Goal: Submit feedback/report problem

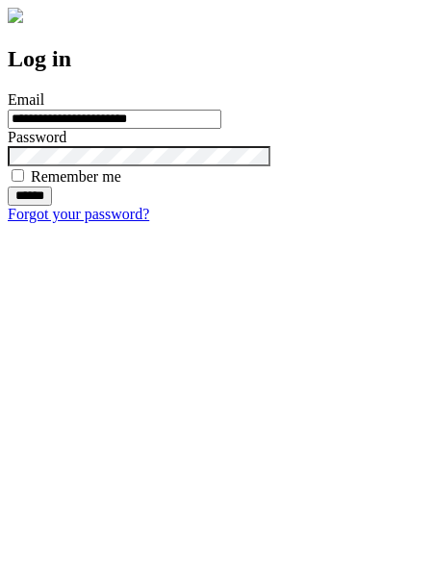
type input "**********"
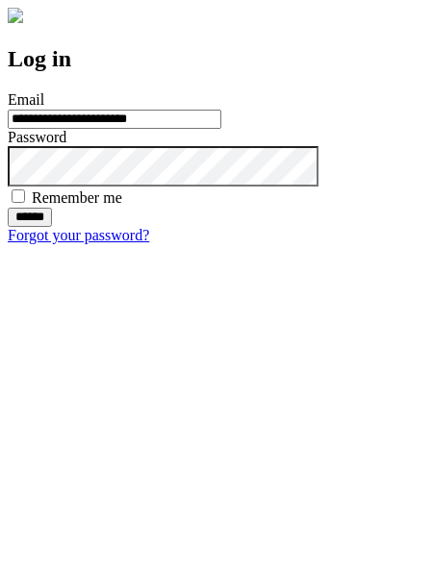
click at [52, 227] on input "******" at bounding box center [30, 217] width 44 height 19
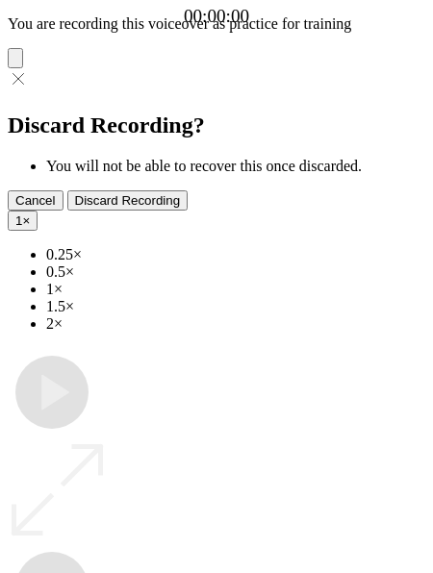
type input "**********"
